Goal: Task Accomplishment & Management: Use online tool/utility

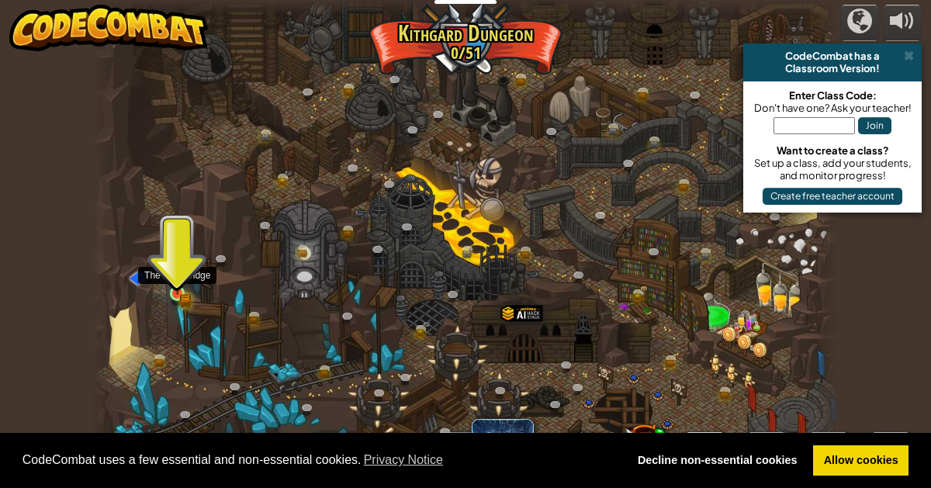
click at [171, 270] on img at bounding box center [176, 275] width 17 height 38
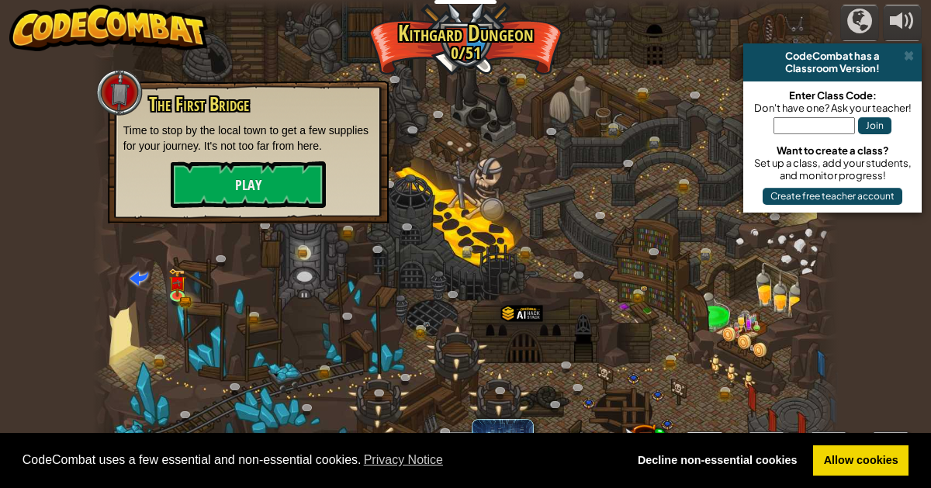
click at [213, 159] on div "The First Bridge Time to stop by the local town to get a few supplies for your …" at bounding box center [248, 151] width 250 height 114
click at [239, 150] on p "Time to stop by the local town to get a few supplies for your journey. It's not…" at bounding box center [248, 138] width 250 height 31
click at [256, 192] on button "Play" at bounding box center [248, 184] width 155 height 47
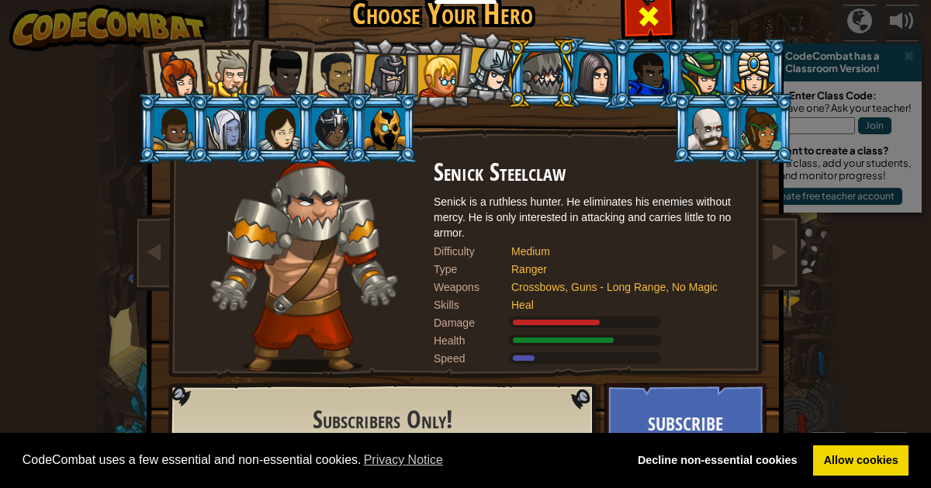
click at [645, 27] on span at bounding box center [648, 16] width 25 height 25
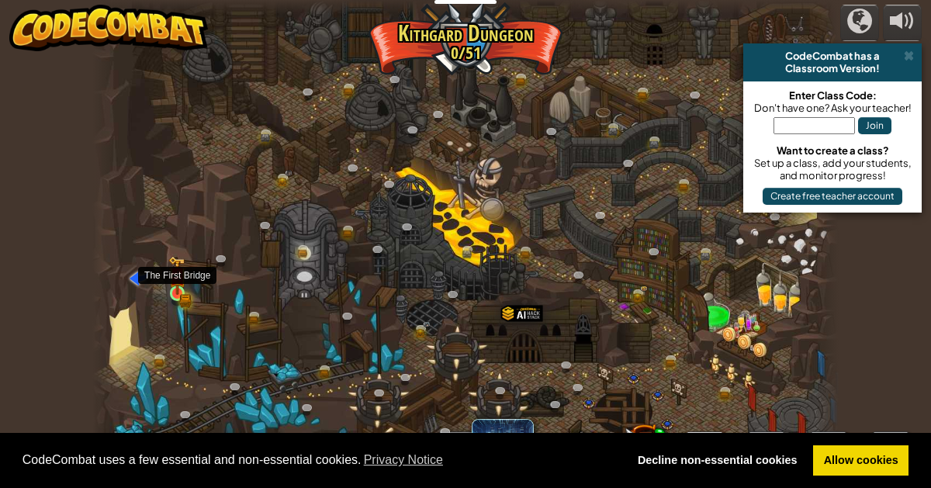
click at [172, 281] on img at bounding box center [177, 276] width 10 height 10
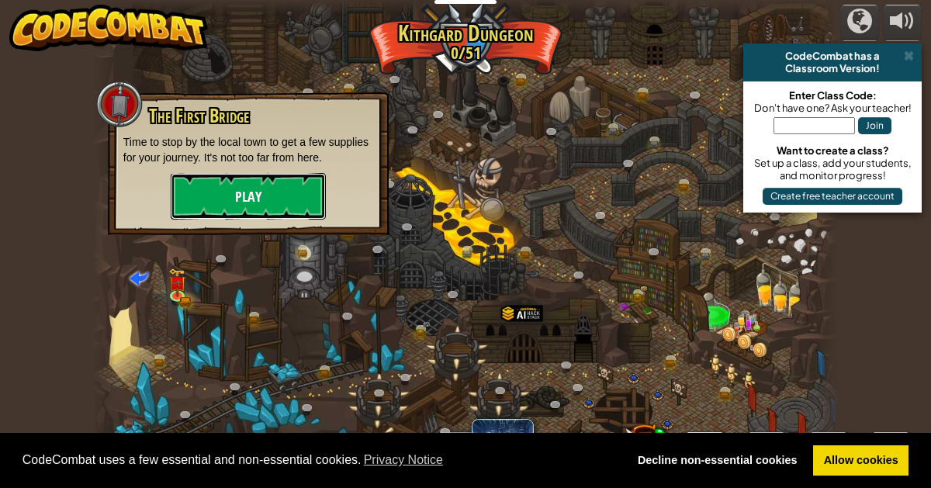
click at [243, 199] on button "Play" at bounding box center [248, 196] width 155 height 47
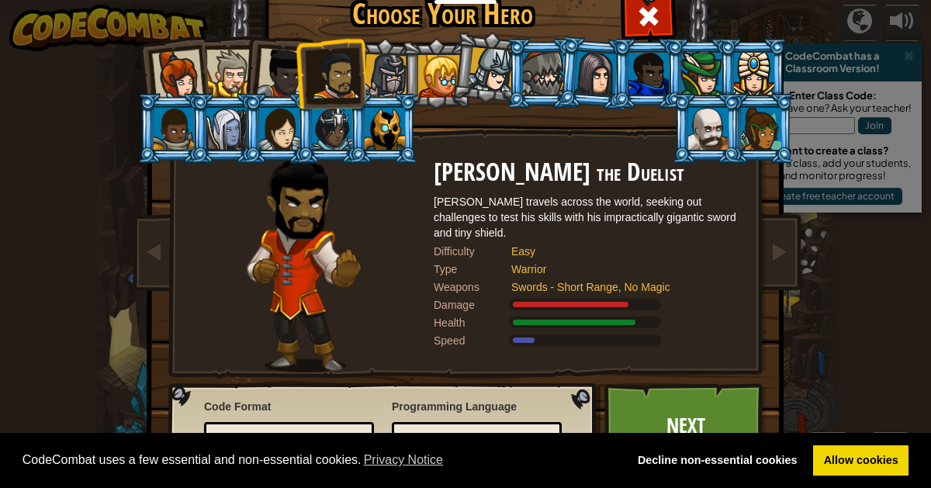
click at [692, 397] on link "Next" at bounding box center [685, 425] width 162 height 85
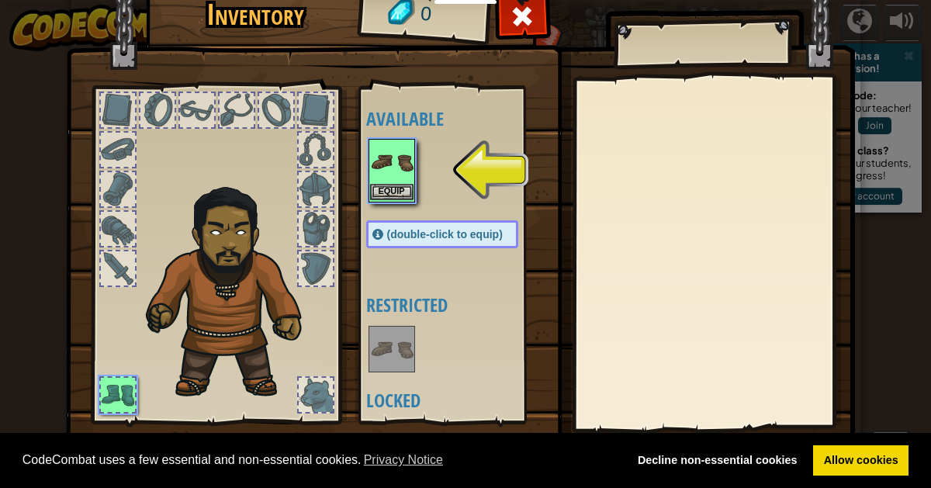
click at [374, 167] on img at bounding box center [391, 161] width 43 height 43
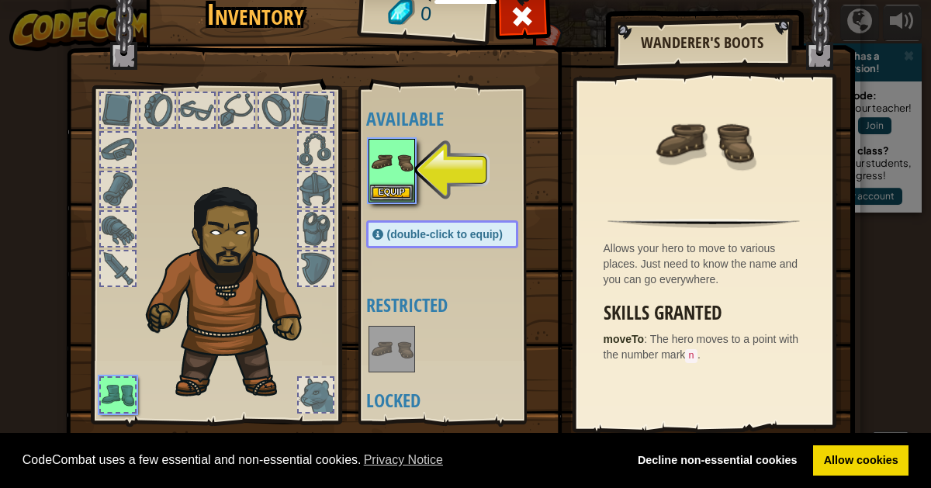
click at [394, 202] on div at bounding box center [457, 171] width 183 height 68
click at [383, 190] on button "Equip" at bounding box center [391, 192] width 43 height 16
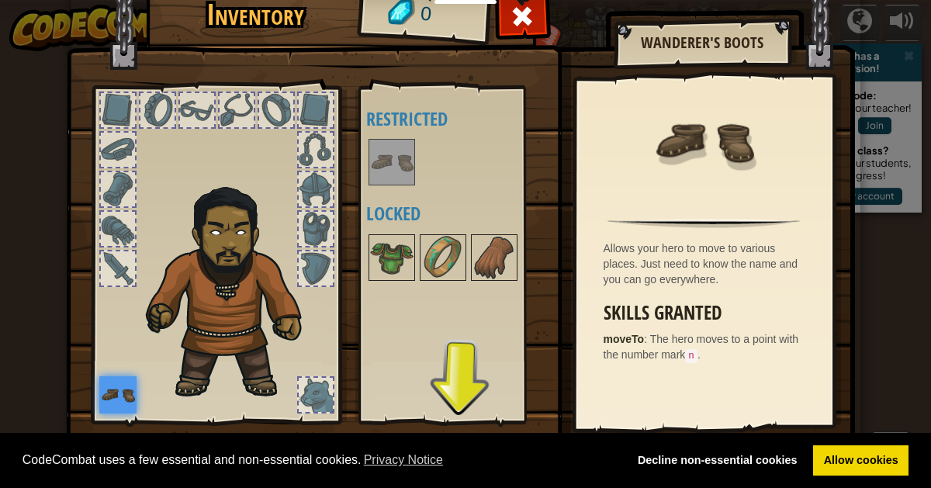
click at [466, 407] on div "Available Equip (double-click to equip) Restricted Locked" at bounding box center [457, 254] width 183 height 323
click at [455, 416] on div "Available Equip (double-click to equip) Restricted Locked" at bounding box center [454, 254] width 190 height 337
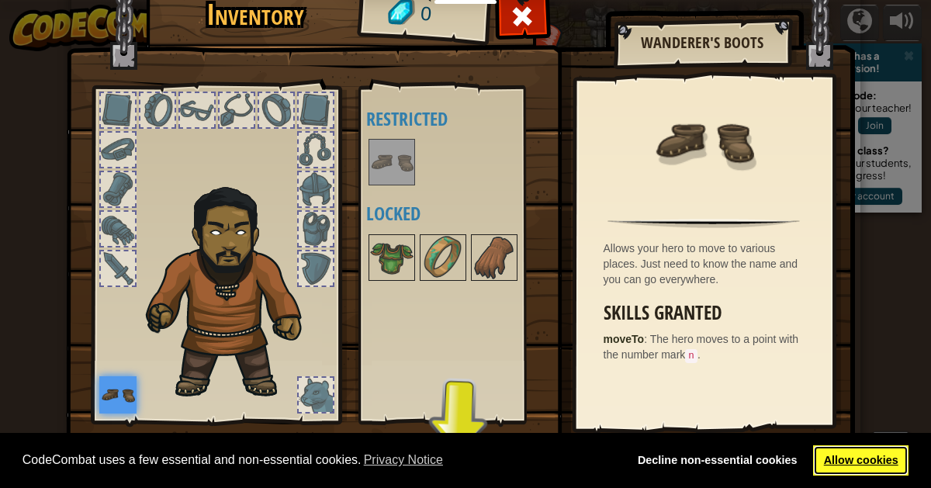
click at [862, 462] on link "Allow cookies" at bounding box center [860, 460] width 95 height 31
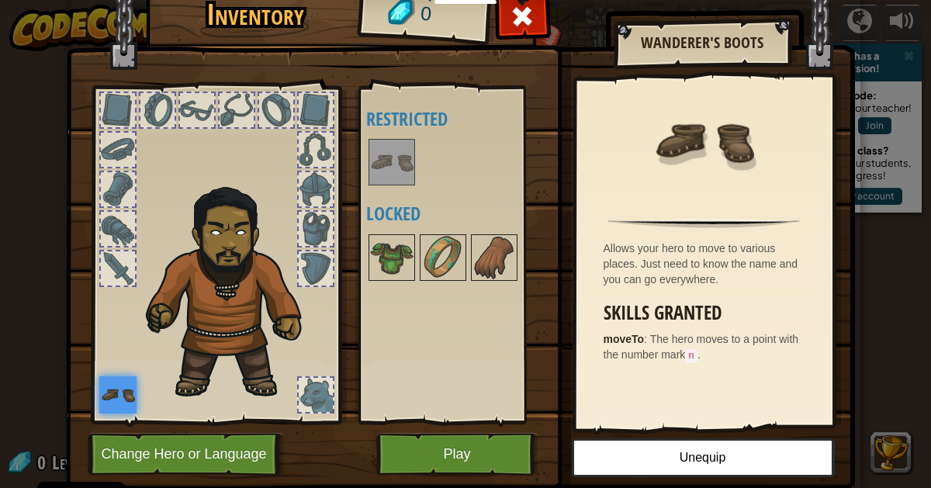
click at [862, 465] on link "Allow cookies" at bounding box center [860, 460] width 95 height 31
click at [454, 438] on button "Play" at bounding box center [457, 454] width 162 height 43
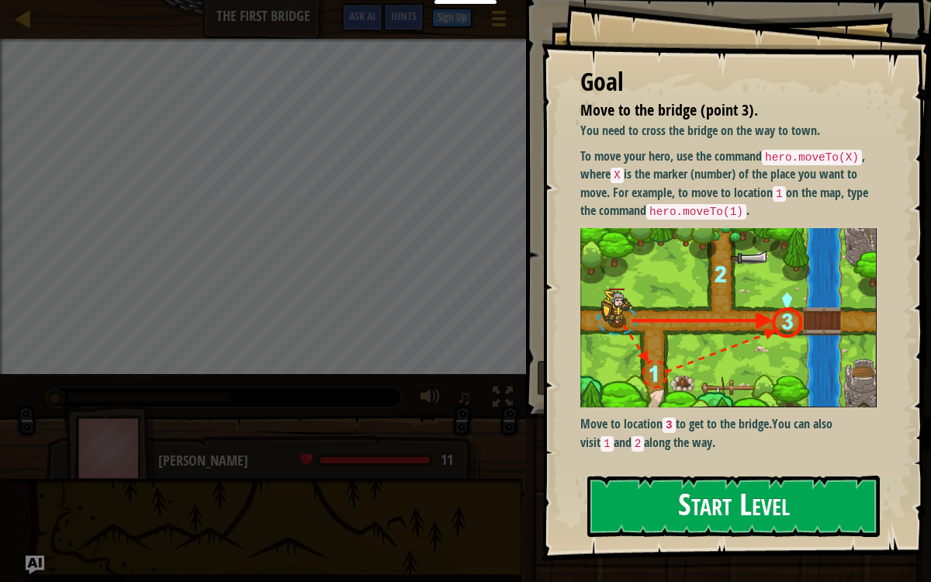
click at [716, 479] on button "Start Level" at bounding box center [733, 505] width 292 height 61
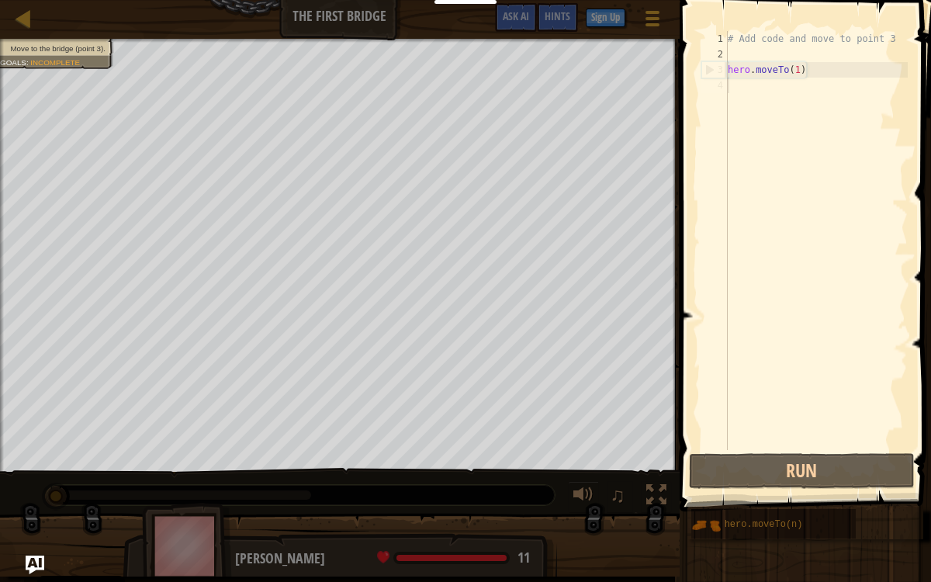
scroll to position [7, 0]
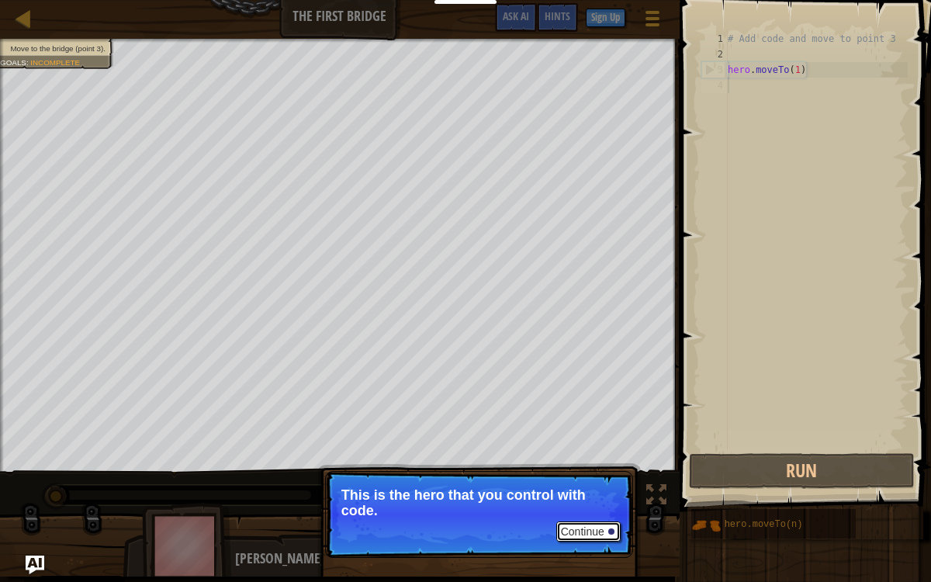
click at [565, 487] on button "Continue" at bounding box center [588, 531] width 64 height 20
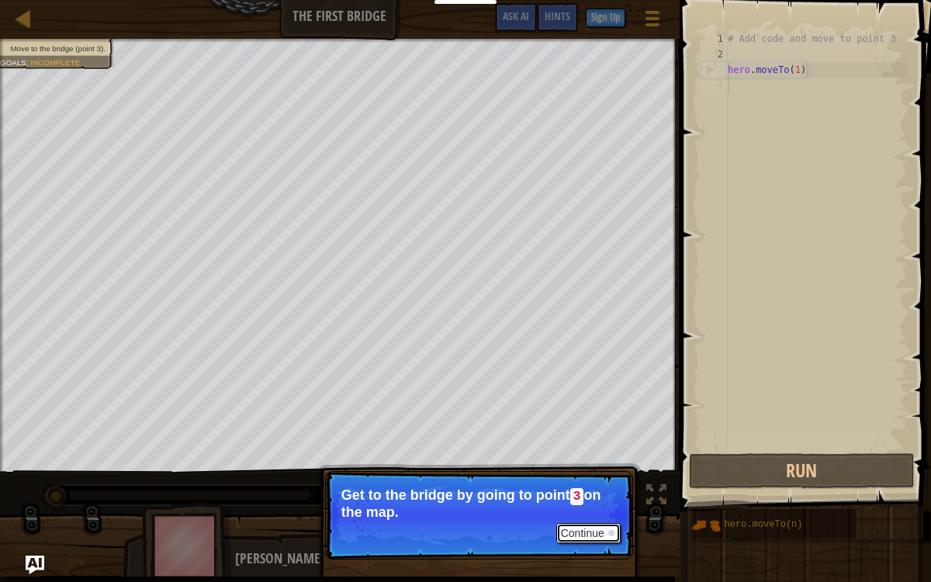
click at [586, 487] on button "Continue" at bounding box center [588, 533] width 64 height 20
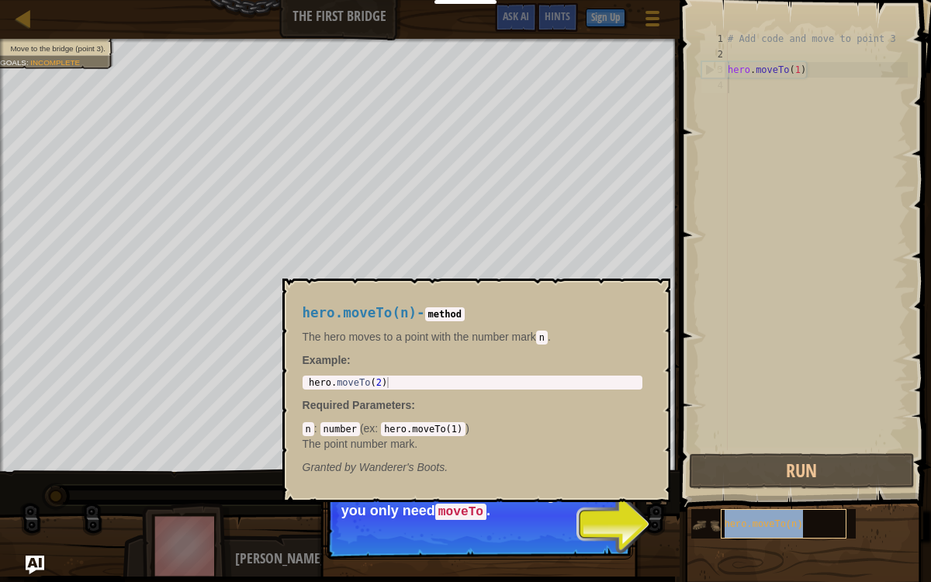
click at [763, 487] on span "hero.moveTo(n)" at bounding box center [763, 524] width 78 height 11
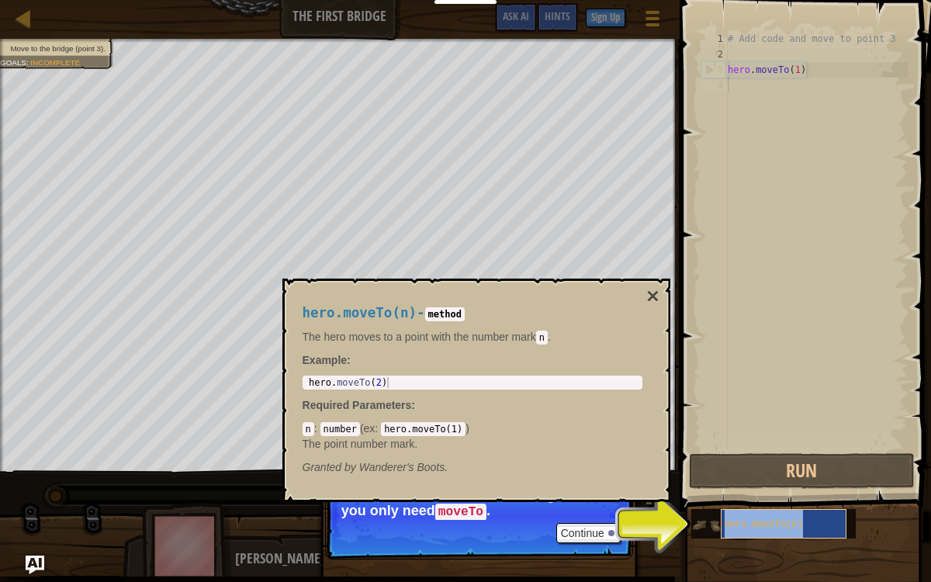
click at [763, 487] on span "hero.moveTo(n)" at bounding box center [763, 524] width 78 height 11
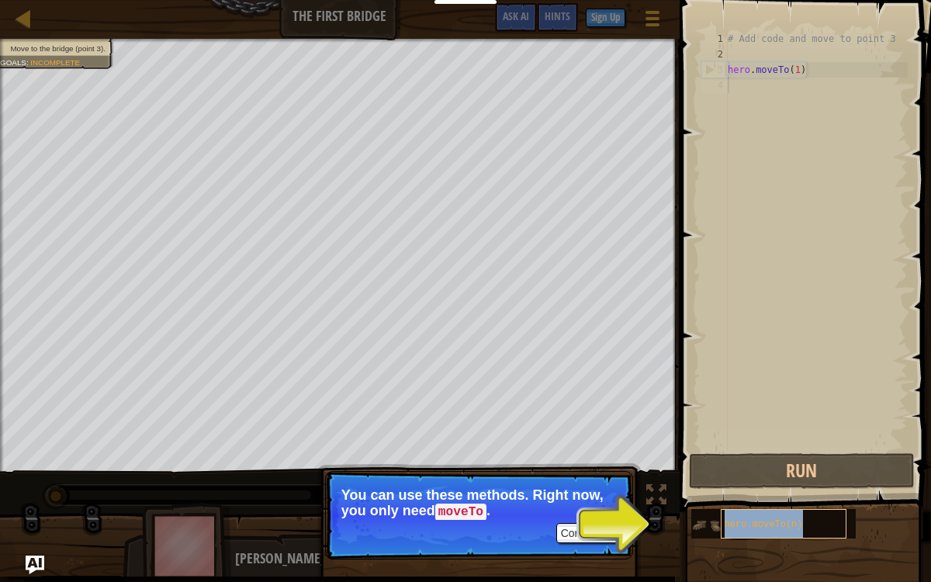
click at [763, 487] on span "hero.moveTo(n)" at bounding box center [763, 524] width 78 height 11
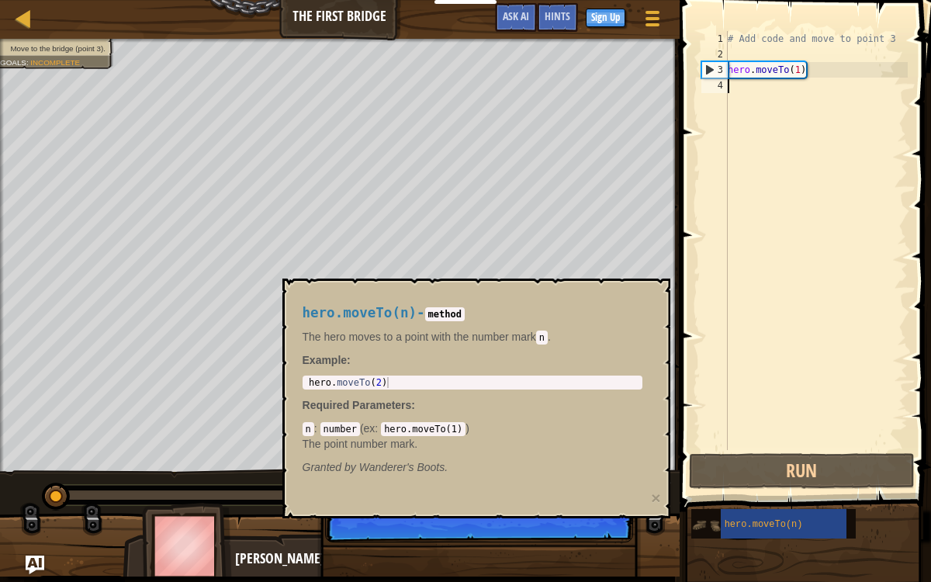
click at [696, 487] on img at bounding box center [705, 524] width 29 height 29
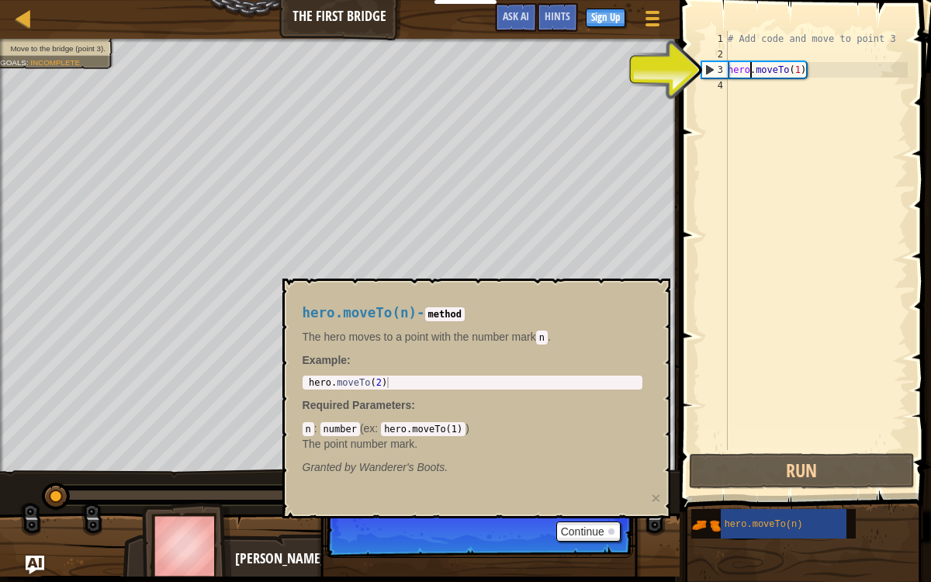
click at [750, 67] on div "# Add code and move to point 3 hero . moveTo ( 1 )" at bounding box center [815, 256] width 183 height 450
type textarea "hero.moveTo(1)"
click at [750, 67] on div "# Add code and move to point 3 hero . moveTo ( 1 )" at bounding box center [815, 256] width 183 height 450
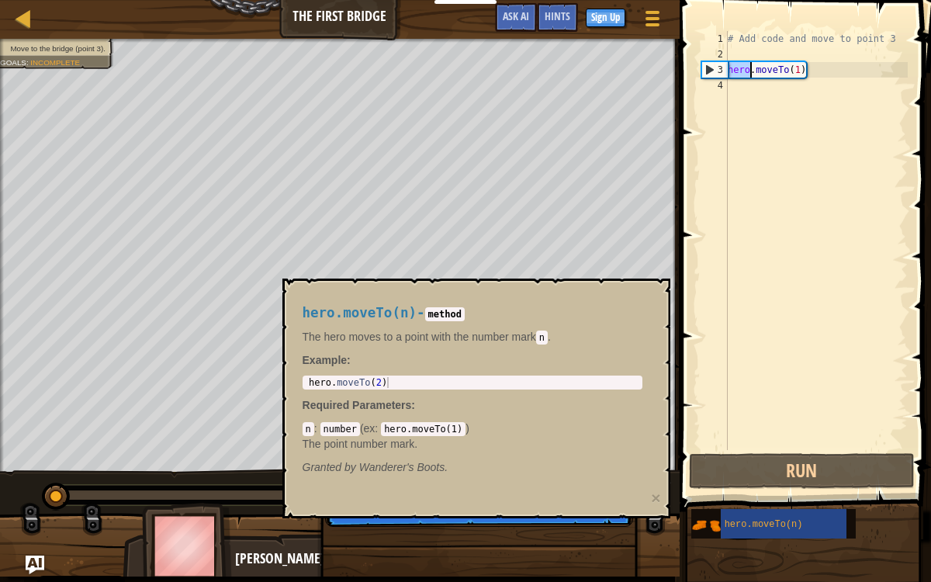
click at [750, 67] on div "# Add code and move to point 3 hero . moveTo ( 1 )" at bounding box center [815, 256] width 183 height 450
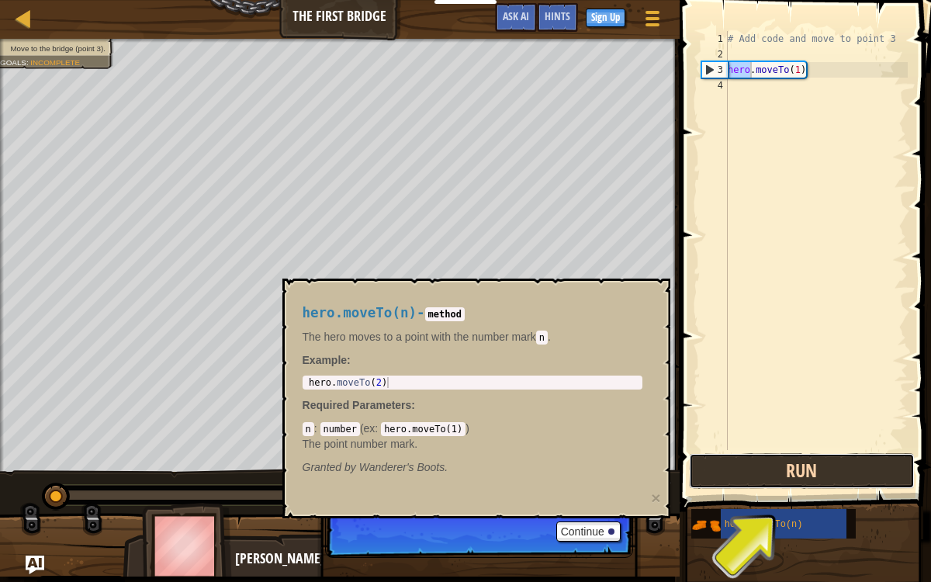
click at [749, 479] on button "Run" at bounding box center [802, 471] width 226 height 36
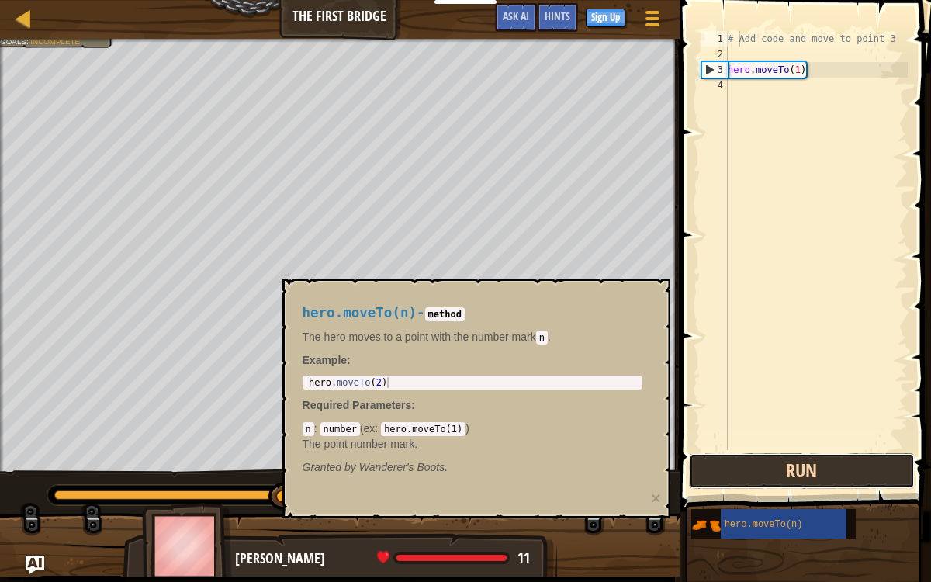
click at [826, 477] on button "Run" at bounding box center [802, 471] width 226 height 36
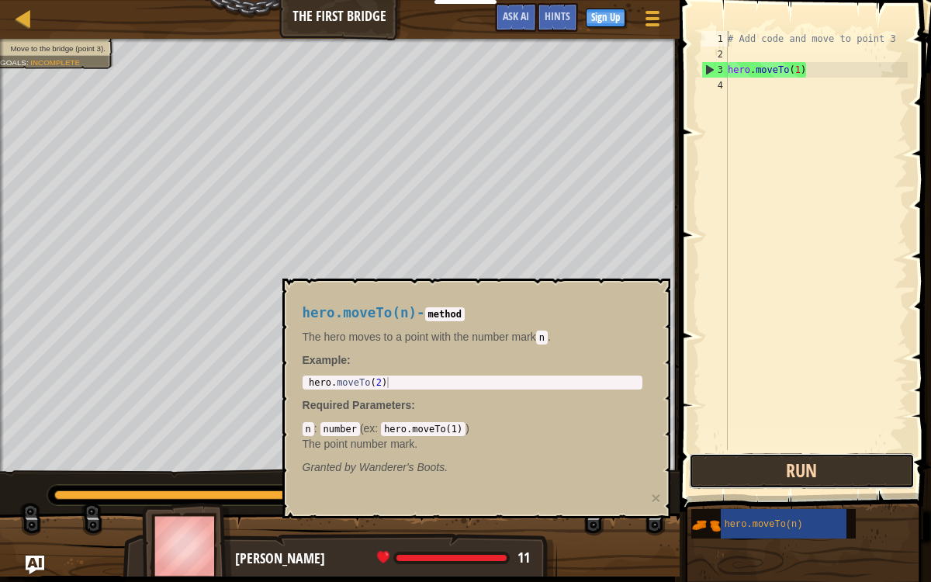
click at [831, 457] on button "Run" at bounding box center [802, 471] width 226 height 36
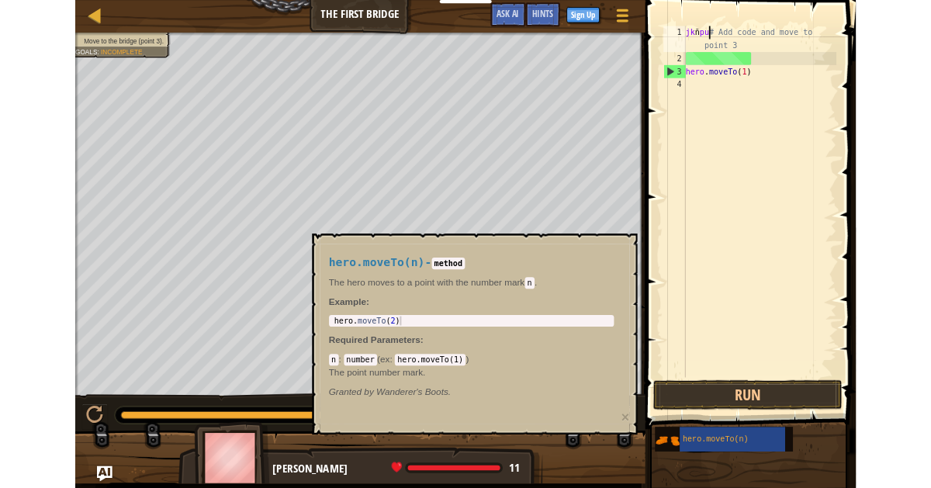
scroll to position [7, 2]
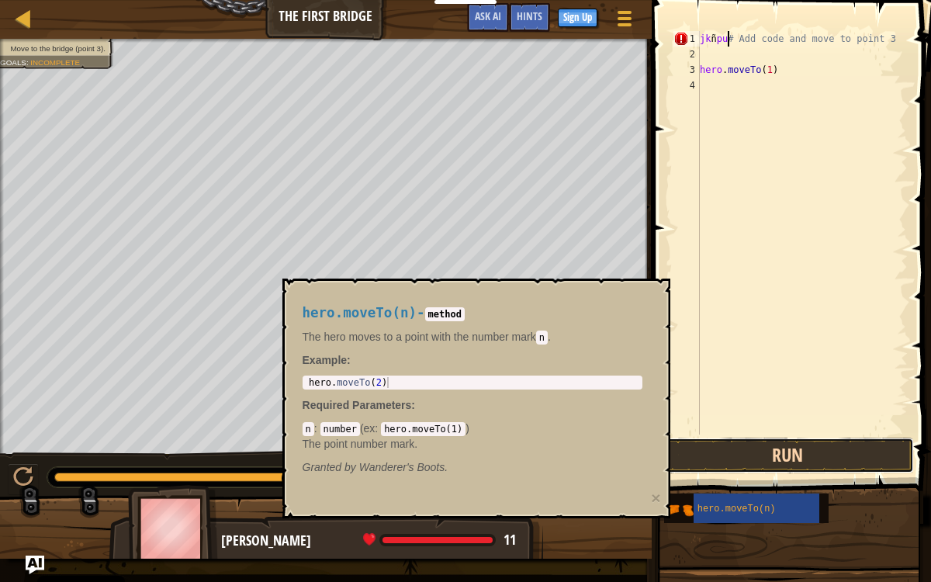
click at [824, 446] on button "Run" at bounding box center [787, 455] width 253 height 36
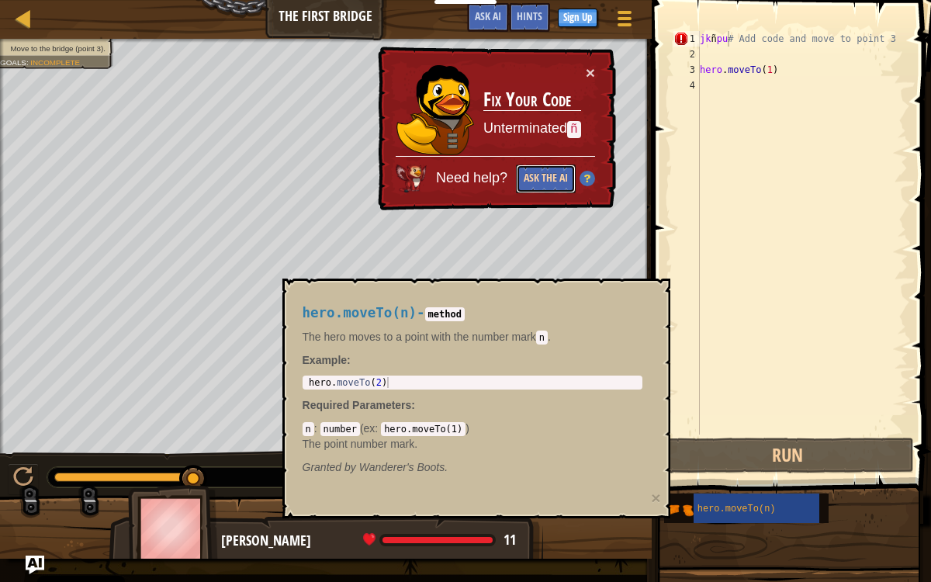
click at [535, 185] on button "Ask the AI" at bounding box center [546, 178] width 60 height 29
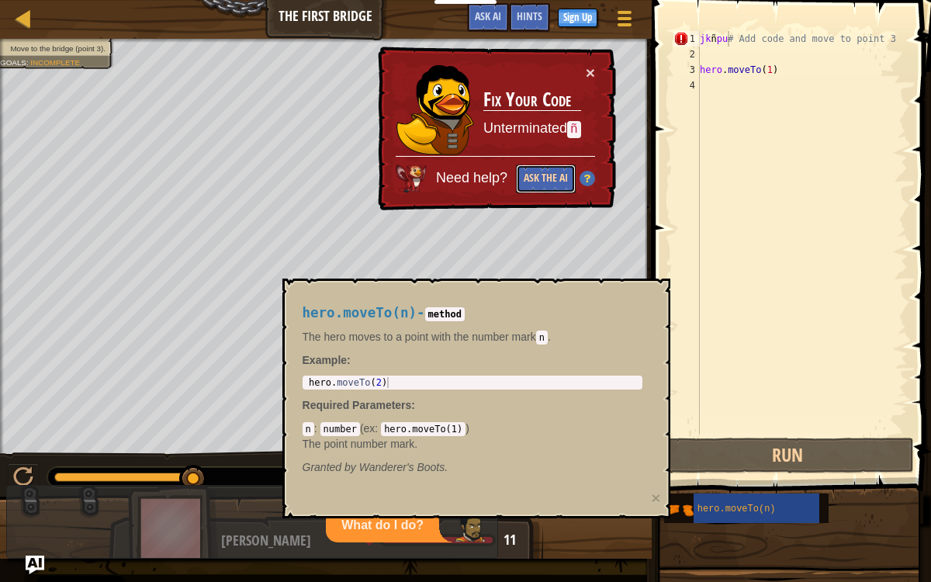
click at [535, 185] on button "Ask the AI" at bounding box center [546, 178] width 60 height 29
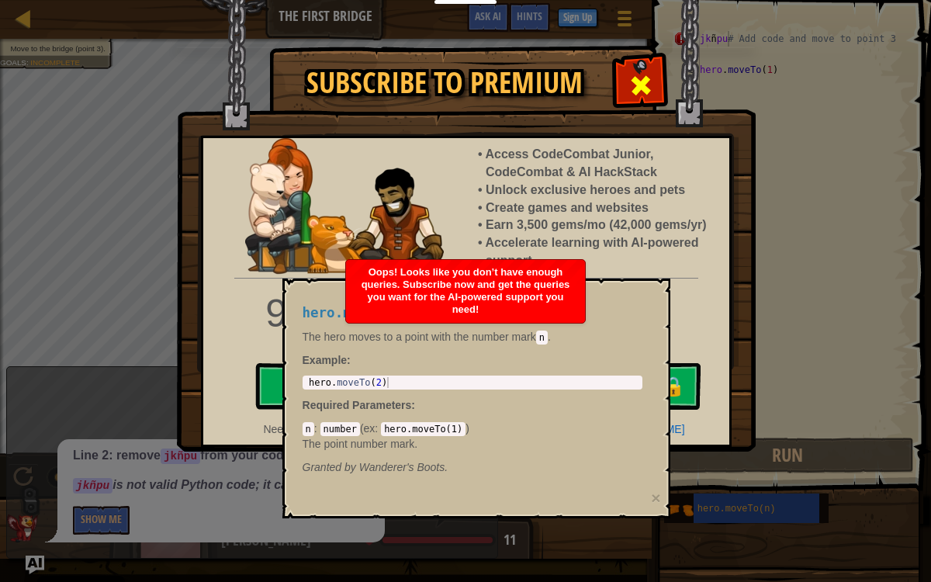
click at [629, 78] on span at bounding box center [640, 85] width 25 height 25
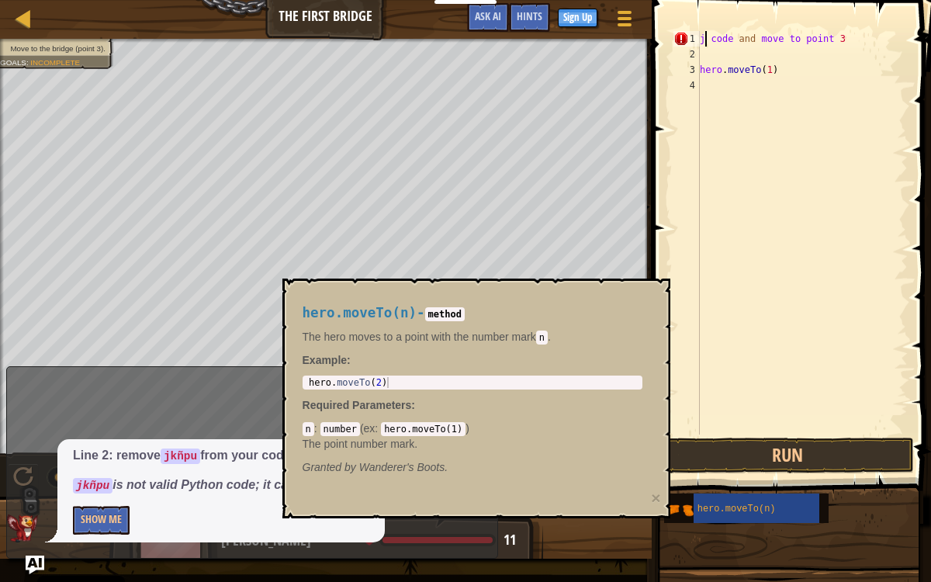
type textarea "code and move to point 3"
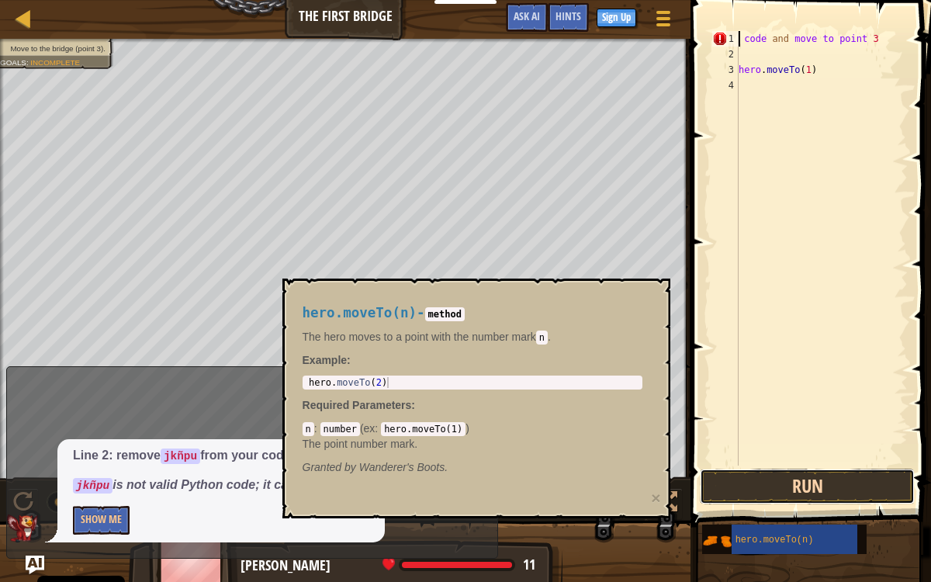
click at [832, 474] on button "Run" at bounding box center [807, 486] width 215 height 36
